Goal: Find specific page/section: Find specific page/section

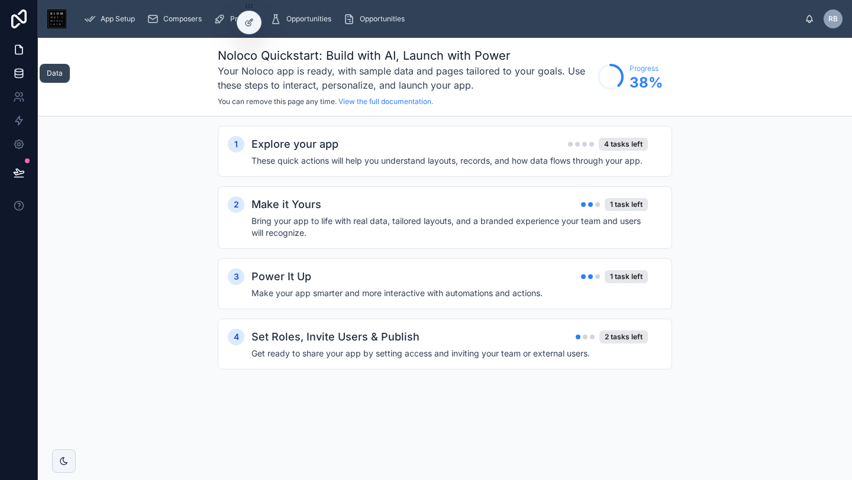
click at [13, 77] on icon at bounding box center [19, 73] width 12 height 12
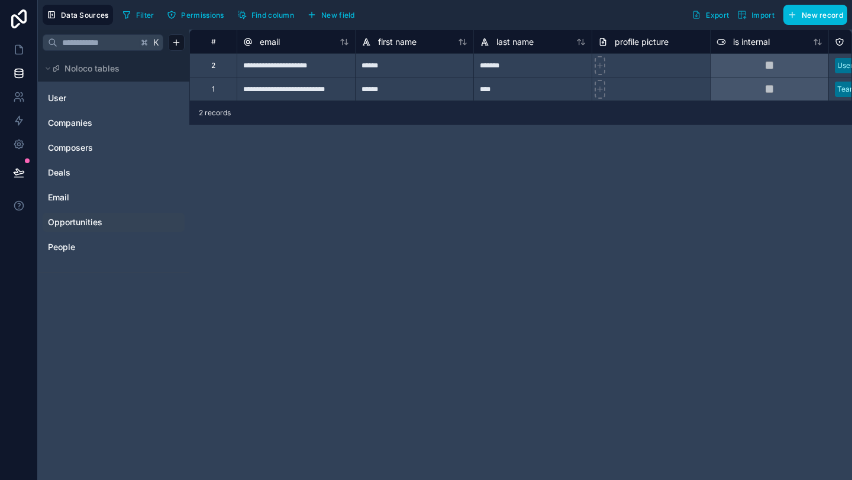
click at [67, 225] on span "Opportunities" at bounding box center [75, 222] width 54 height 12
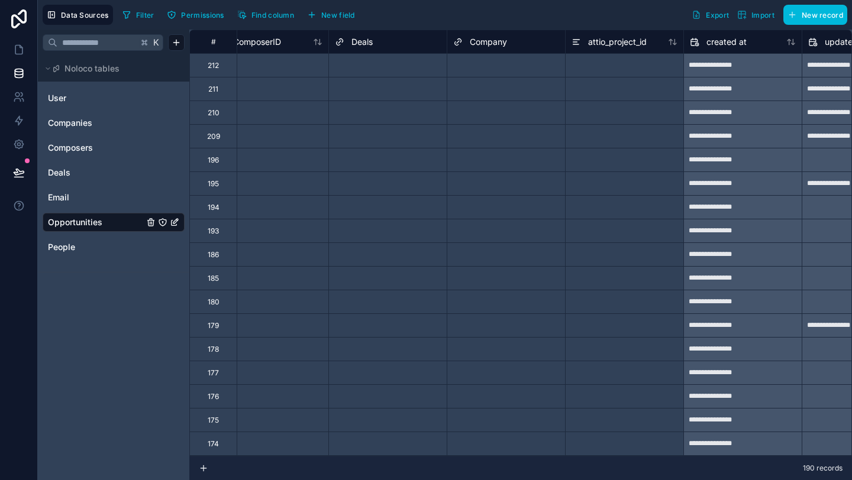
scroll to position [0, 1211]
click at [85, 127] on span "Companies" at bounding box center [70, 123] width 44 height 12
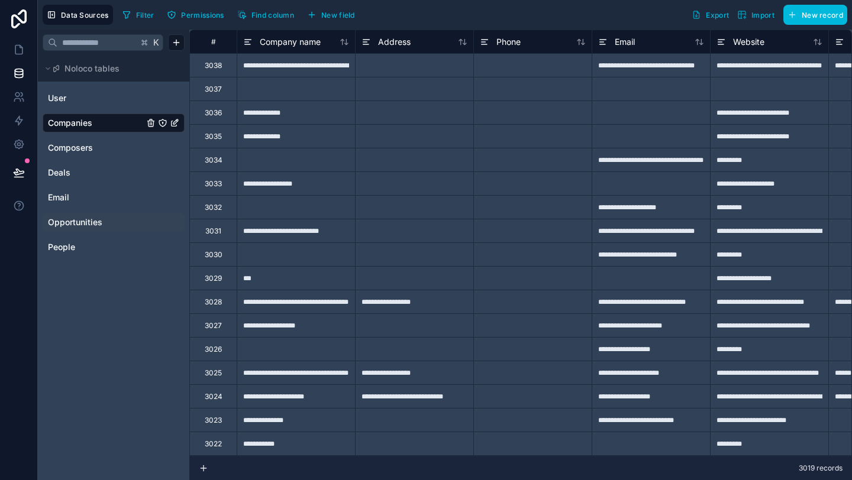
scroll to position [0, 257]
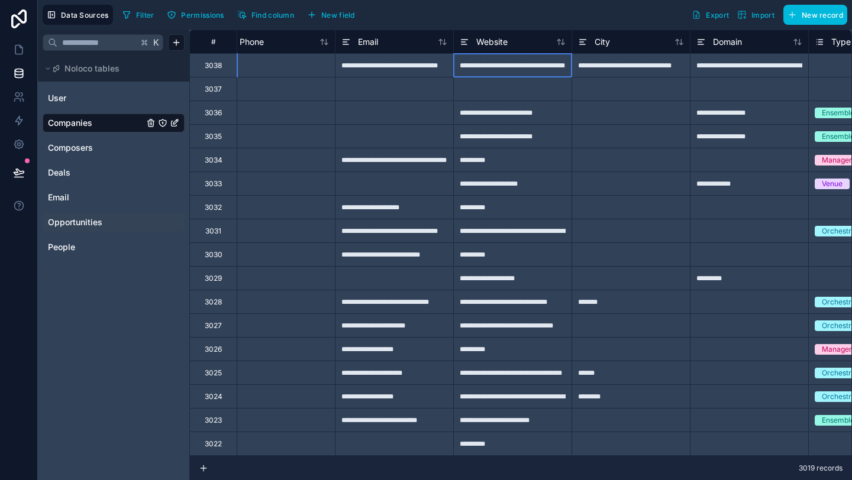
click at [544, 67] on div "**********" at bounding box center [512, 65] width 118 height 24
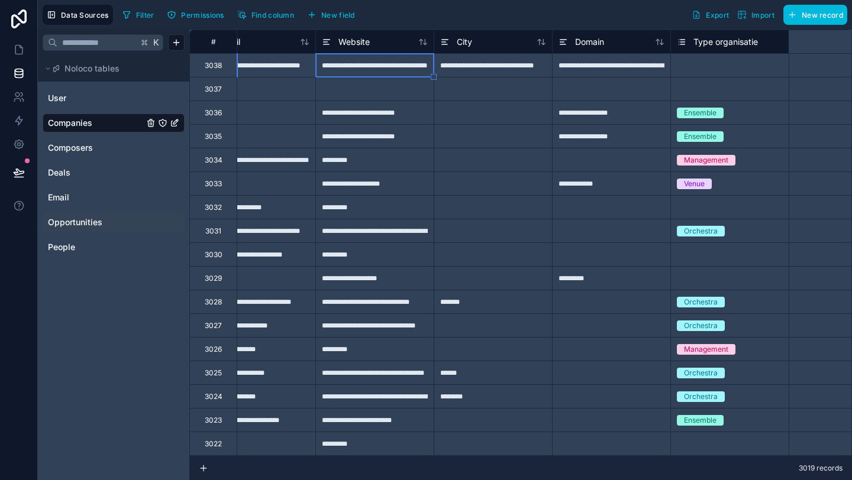
scroll to position [0, 0]
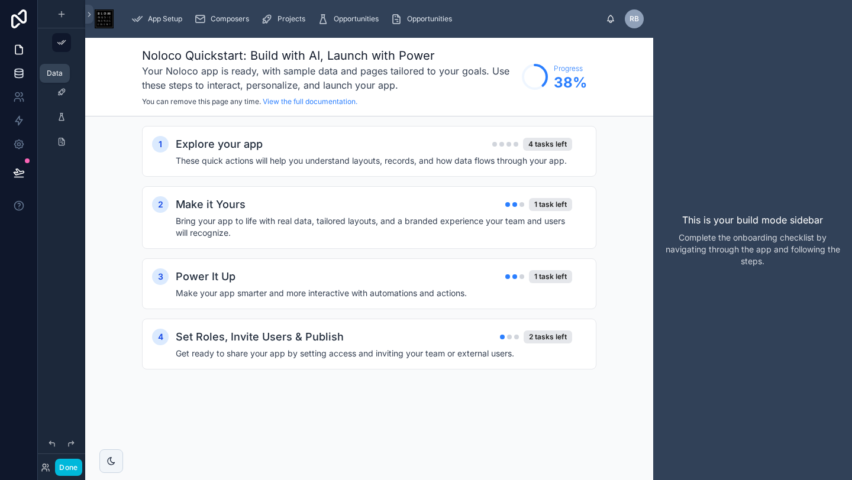
click at [13, 73] on icon at bounding box center [19, 73] width 12 height 12
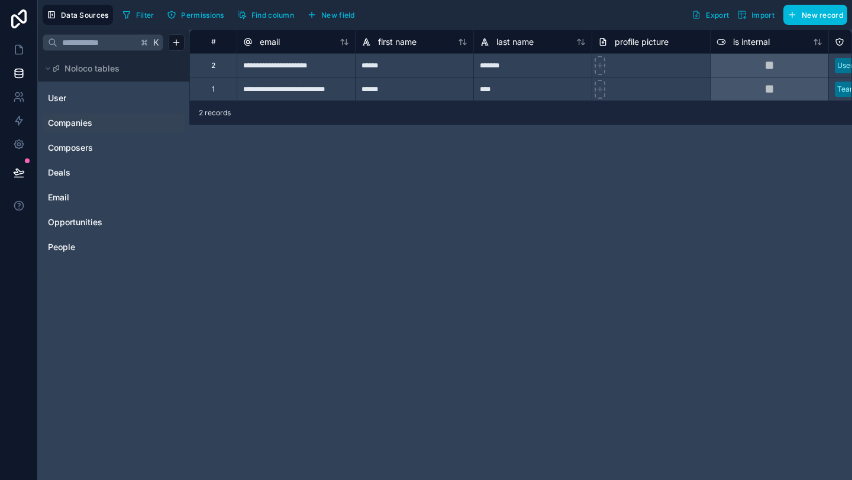
click at [80, 126] on span "Companies" at bounding box center [70, 123] width 44 height 12
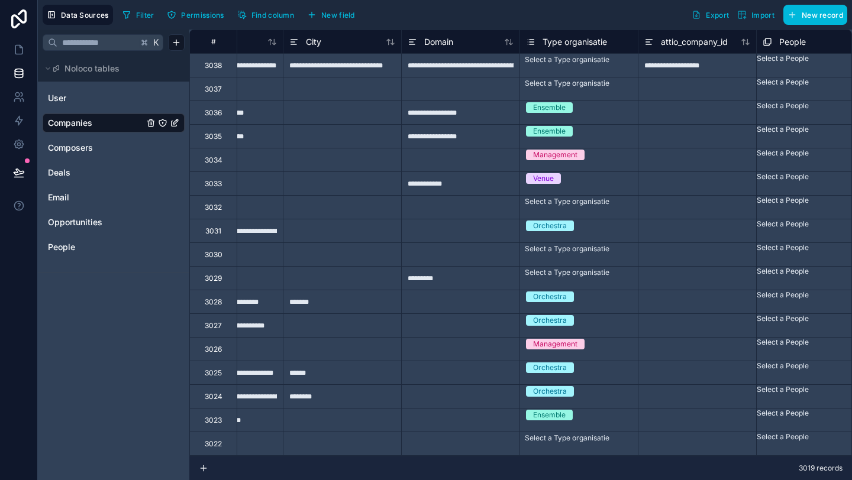
scroll to position [0, 546]
click at [561, 46] on span "Type organisatie" at bounding box center [574, 42] width 64 height 12
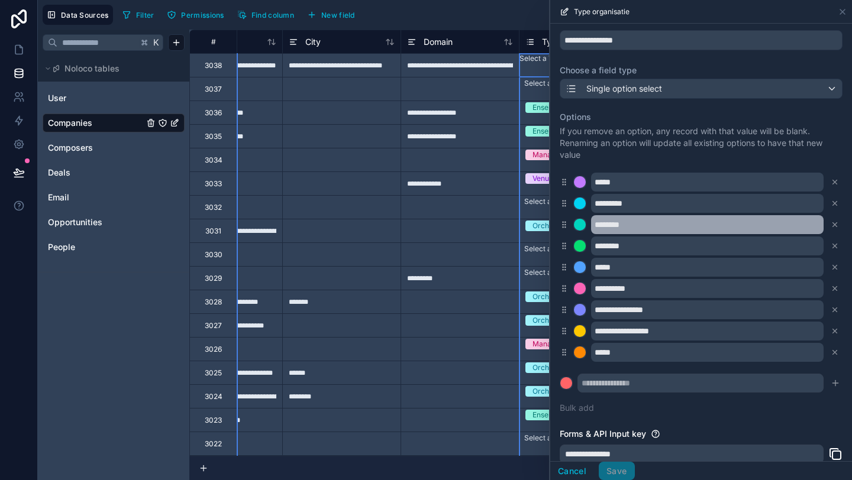
scroll to position [60, 0]
